Goal: Information Seeking & Learning: Learn about a topic

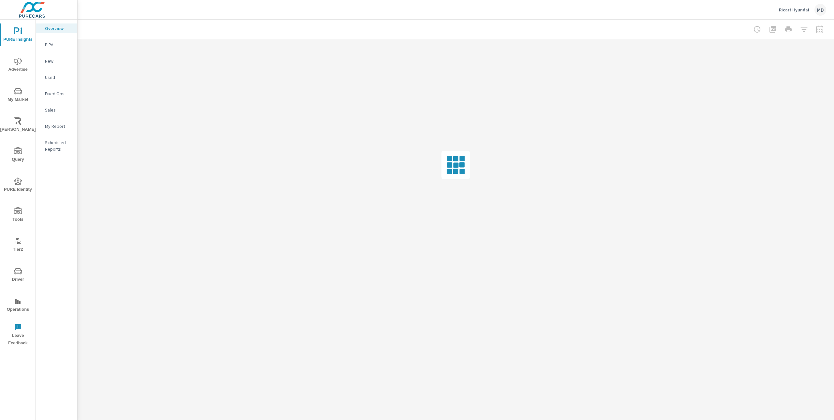
click at [18, 91] on icon "nav menu" at bounding box center [18, 91] width 8 height 8
click at [22, 65] on span "Advertise" at bounding box center [17, 65] width 31 height 16
click at [62, 159] on p "PureCars TV" at bounding box center [58, 158] width 27 height 7
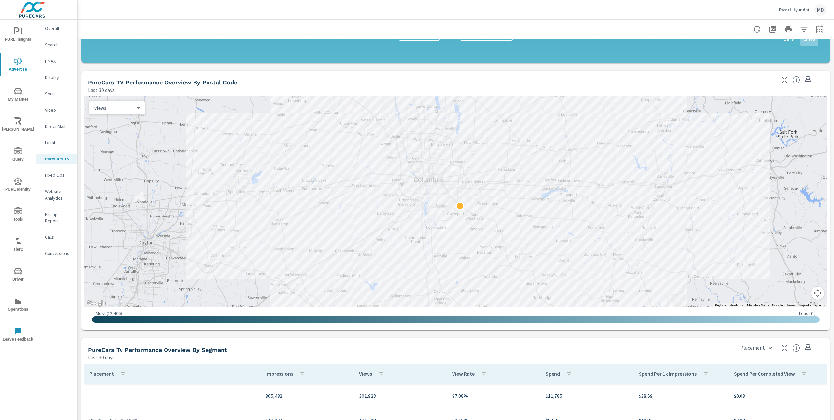
scroll to position [514, 0]
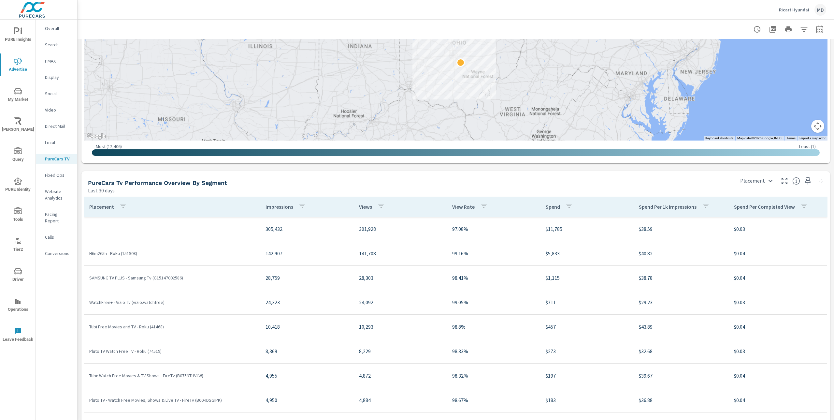
scroll to position [695, 0]
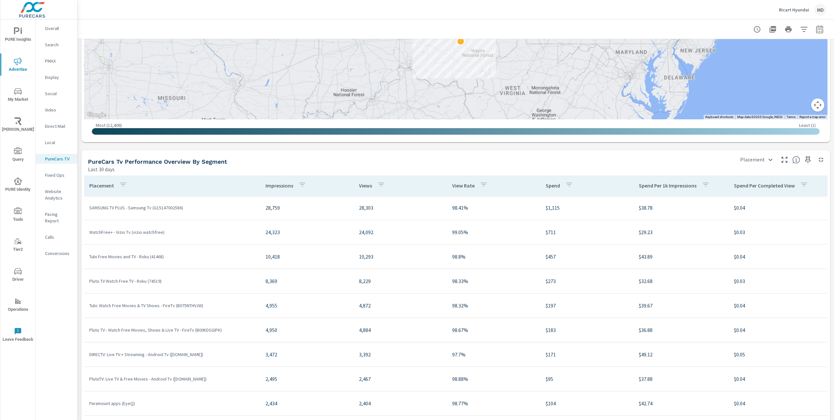
scroll to position [10, 0]
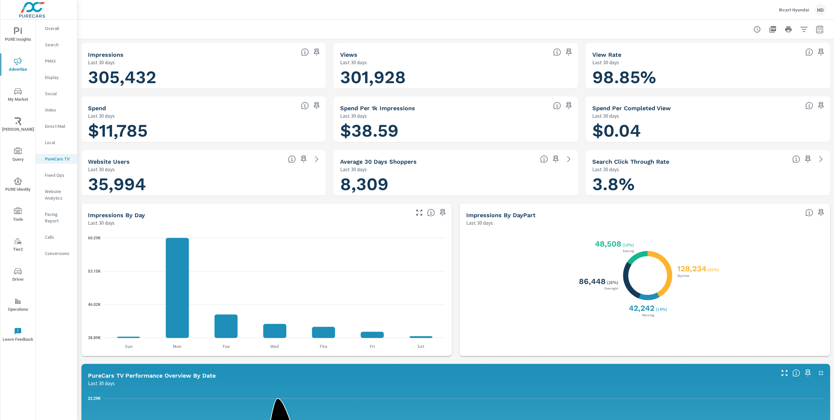
click at [18, 92] on icon "nav menu" at bounding box center [17, 92] width 3 height 0
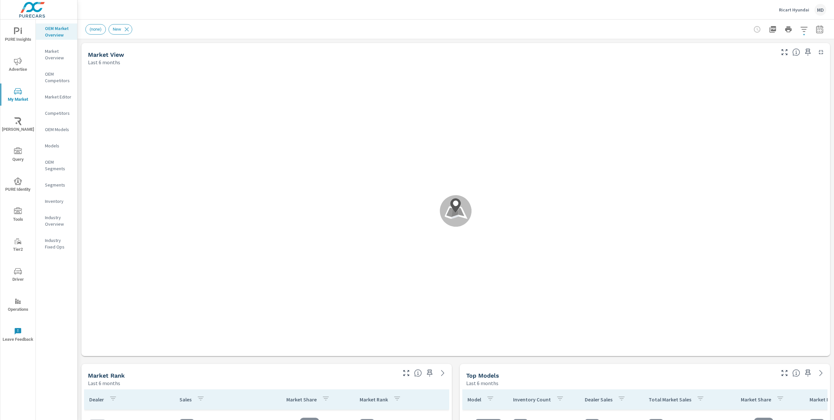
click at [56, 201] on p "Inventory" at bounding box center [58, 201] width 27 height 7
